Goal: Task Accomplishment & Management: Manage account settings

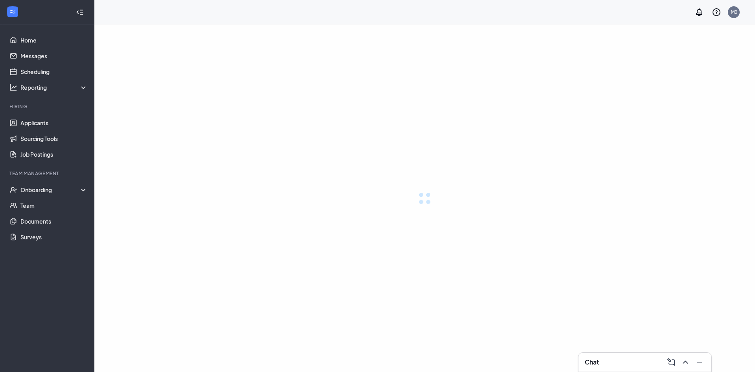
drag, startPoint x: 0, startPoint y: 0, endPoint x: 327, endPoint y: 191, distance: 378.9
click at [328, 192] on div at bounding box center [424, 197] width 661 height 347
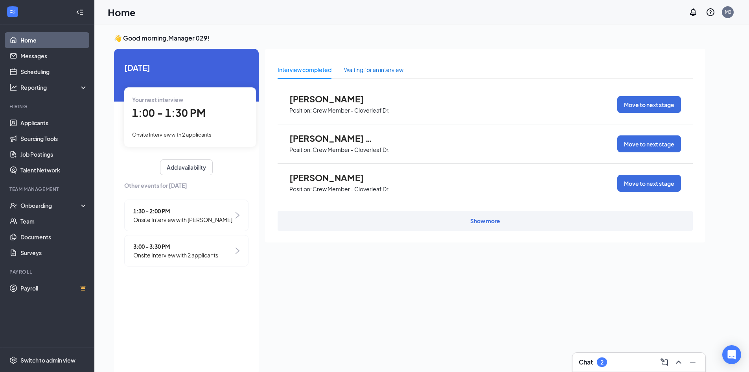
click at [396, 70] on div "Waiting for an interview" at bounding box center [373, 69] width 59 height 9
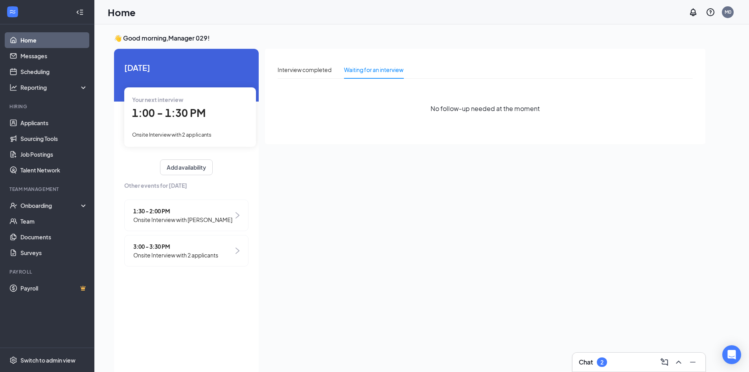
drag, startPoint x: 294, startPoint y: 63, endPoint x: 210, endPoint y: 83, distance: 85.7
click at [290, 66] on div "Interview completed" at bounding box center [305, 70] width 54 height 18
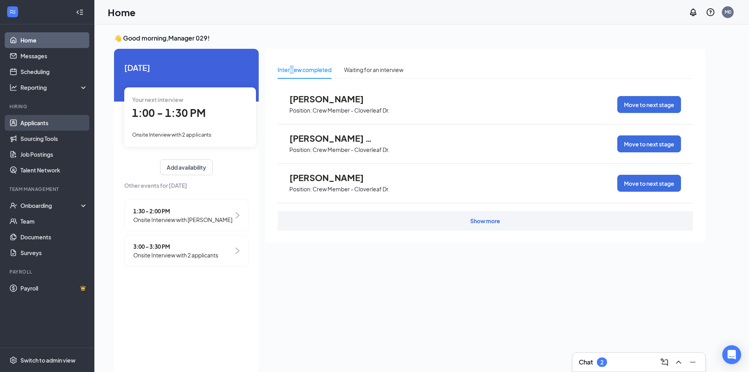
click at [50, 119] on link "Applicants" at bounding box center [53, 123] width 67 height 16
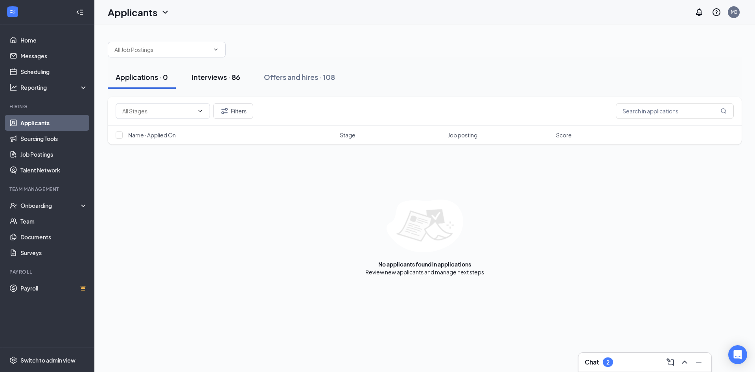
click at [236, 72] on div "Interviews · 86" at bounding box center [215, 77] width 49 height 10
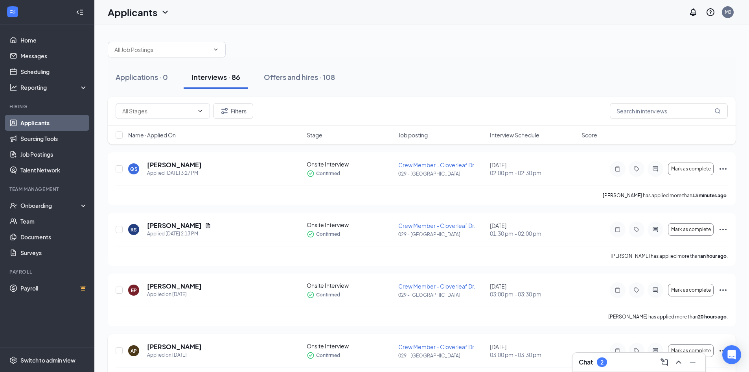
click at [206, 354] on div "AP [PERSON_NAME] Applied on [DATE]" at bounding box center [215, 350] width 174 height 17
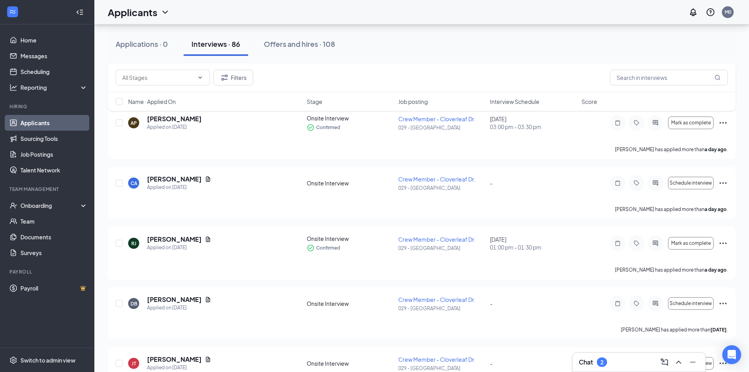
scroll to position [229, 0]
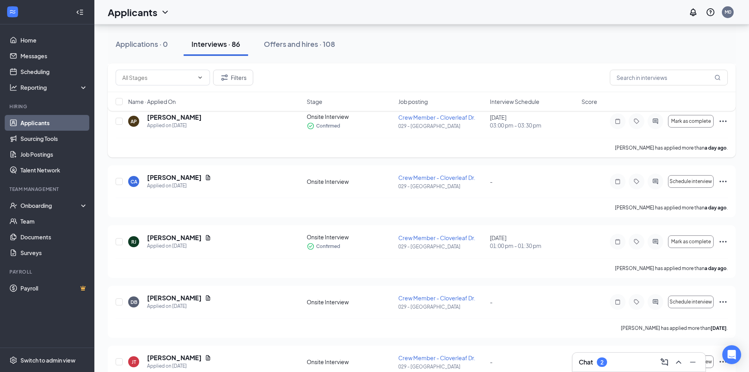
click at [724, 120] on icon "Ellipses" at bounding box center [722, 120] width 9 height 9
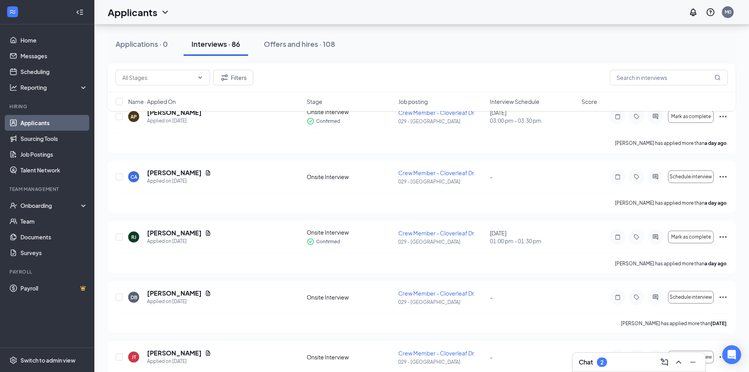
scroll to position [232, 0]
click at [724, 121] on icon "Ellipses" at bounding box center [722, 117] width 9 height 9
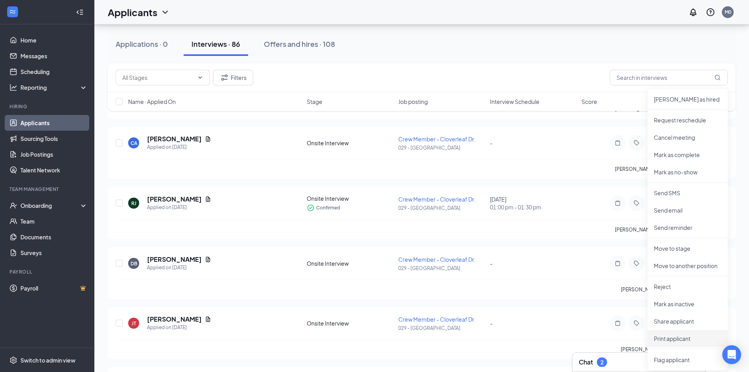
scroll to position [311, 0]
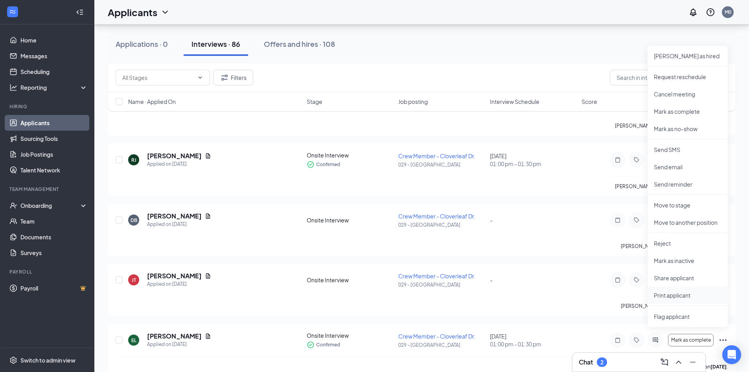
click at [672, 287] on li "Print applicant" at bounding box center [688, 294] width 80 height 17
